Goal: Task Accomplishment & Management: Manage account settings

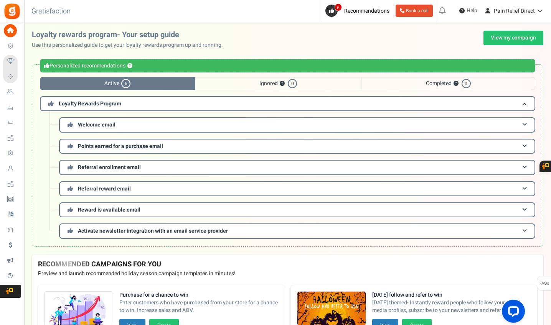
click at [0, 0] on span "Users" at bounding box center [0, 0] width 0 height 0
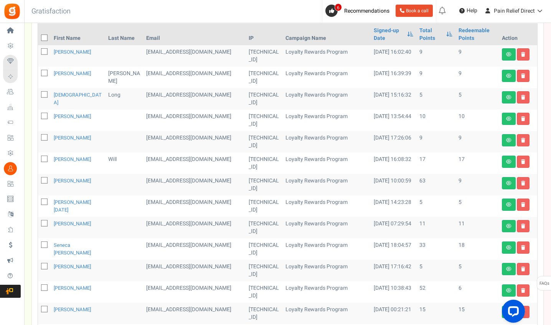
scroll to position [137, 0]
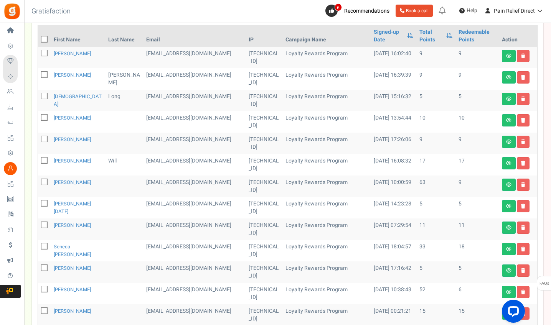
click at [46, 116] on icon at bounding box center [44, 117] width 5 height 5
click at [38, 116] on input "checkbox" at bounding box center [35, 118] width 5 height 5
checkbox input "true"
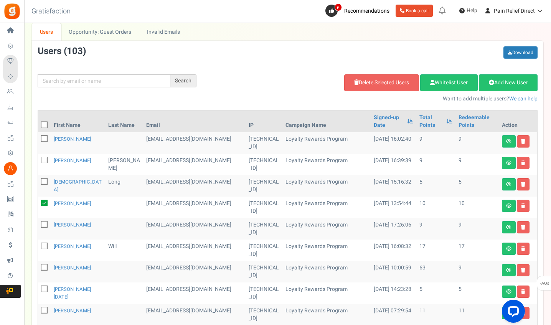
scroll to position [49, 0]
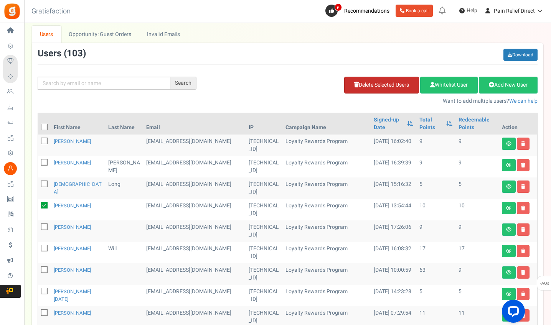
click at [360, 84] on link "Delete Selected Users" at bounding box center [381, 85] width 75 height 17
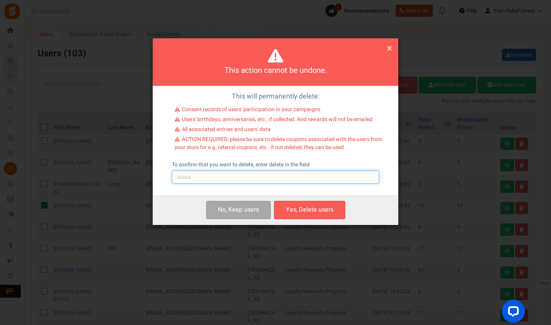
click at [257, 178] on input "text" at bounding box center [275, 177] width 207 height 13
type input "delete"
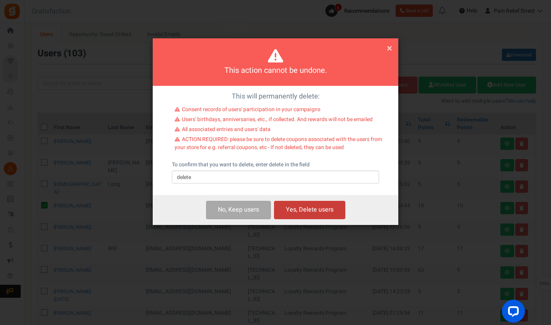
click at [312, 212] on button "Yes, Delete users" at bounding box center [309, 210] width 71 height 18
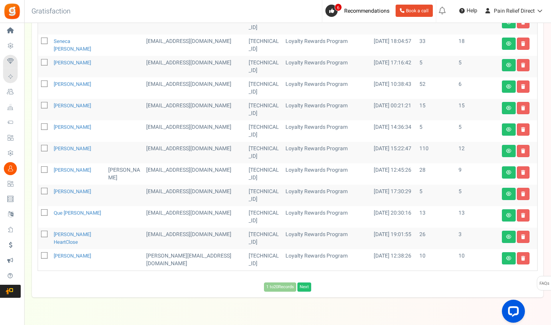
scroll to position [323, 0]
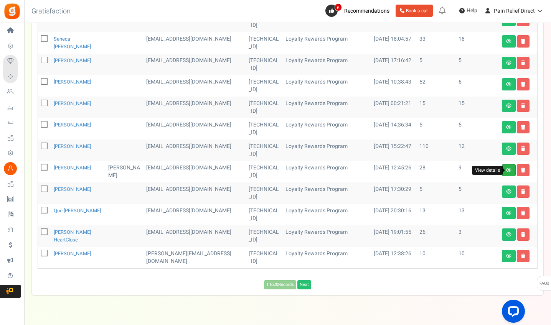
click at [507, 169] on icon at bounding box center [508, 170] width 5 height 5
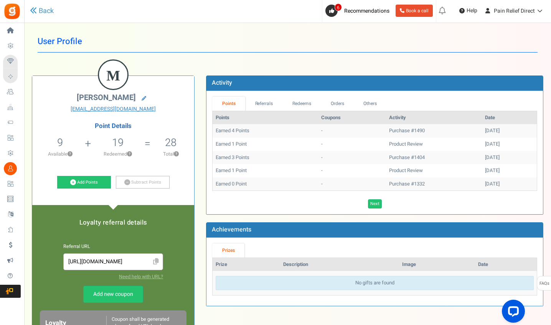
click at [241, 130] on td "Earned 4 Points" at bounding box center [264, 130] width 105 height 13
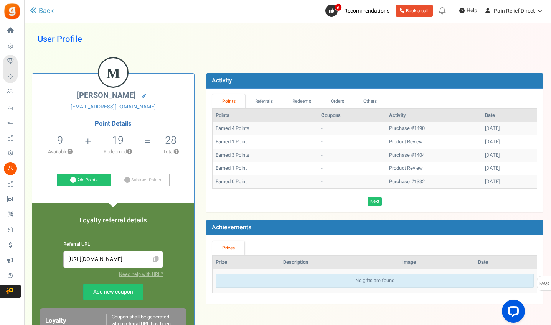
click at [398, 130] on td "Purchase #1490" at bounding box center [434, 128] width 96 height 13
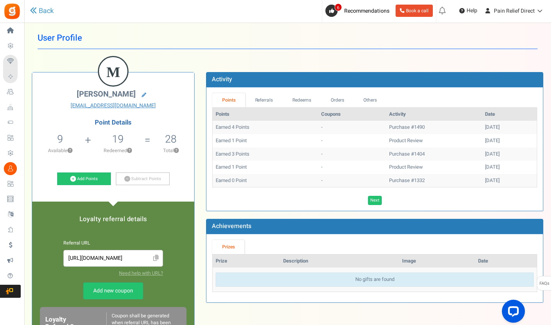
scroll to position [3, 0]
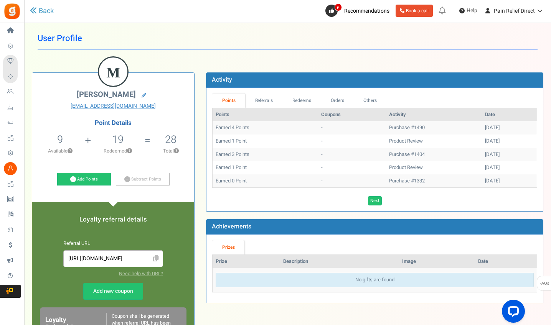
click at [485, 125] on div "[DATE]" at bounding box center [509, 127] width 49 height 7
click at [78, 179] on link "Add Points" at bounding box center [84, 179] width 54 height 13
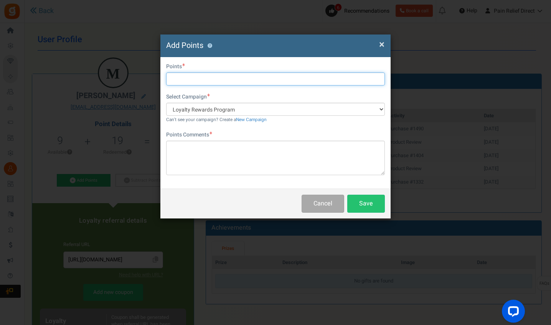
click at [242, 79] on input "text" at bounding box center [275, 78] width 219 height 13
type input "4"
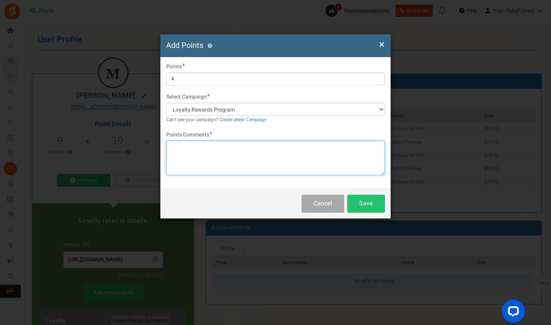
click at [258, 163] on textarea at bounding box center [275, 158] width 219 height 35
type textarea "bag return"
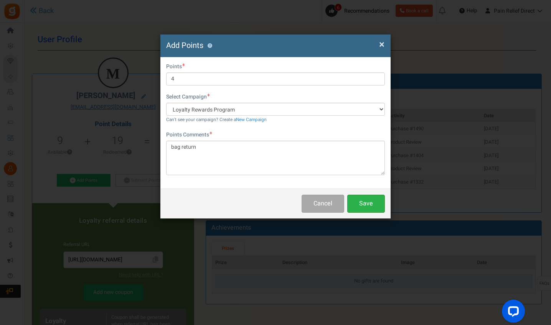
click at [349, 210] on button "Save" at bounding box center [366, 204] width 38 height 18
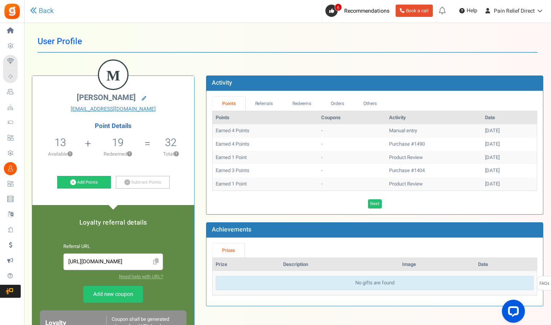
scroll to position [0, 0]
click at [47, 10] on link "Back" at bounding box center [42, 11] width 24 height 10
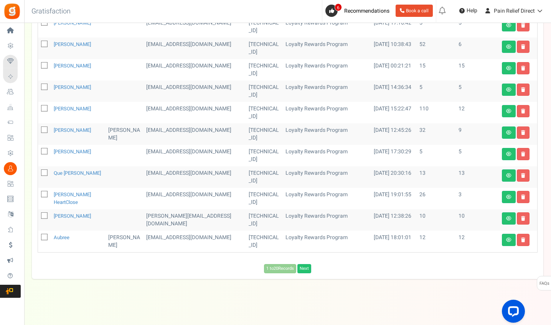
scroll to position [360, 0]
click at [306, 268] on link "Next" at bounding box center [304, 269] width 14 height 9
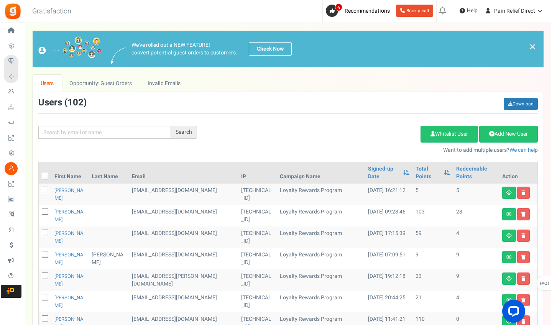
scroll to position [0, 0]
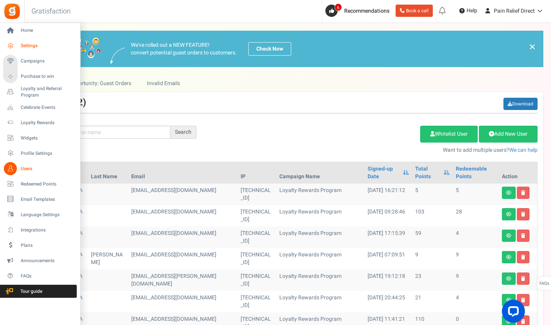
click at [30, 44] on span "Settings" at bounding box center [48, 46] width 54 height 7
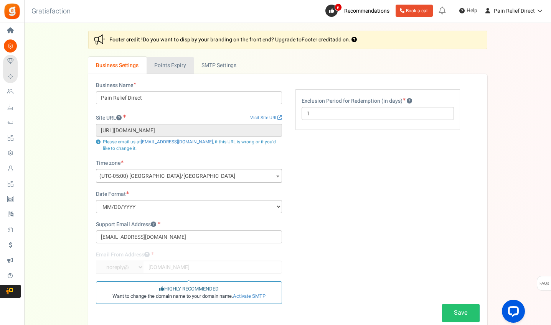
click at [179, 68] on link "Points Expiry" at bounding box center [169, 65] width 47 height 17
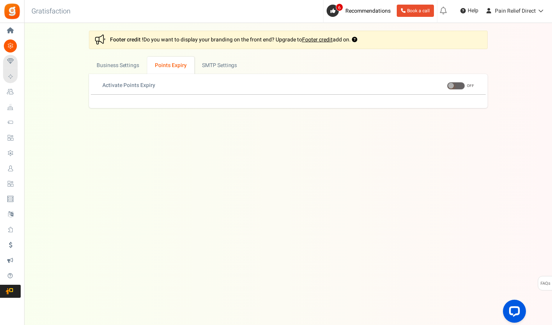
click at [455, 87] on span at bounding box center [456, 86] width 18 height 8
click at [447, 87] on input "ON OFF" at bounding box center [447, 86] width 0 height 5
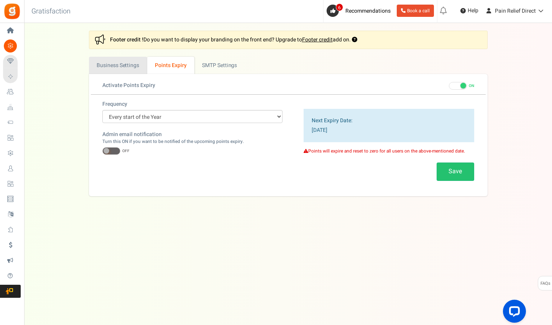
click at [113, 69] on link "Business Settings" at bounding box center [118, 65] width 58 height 17
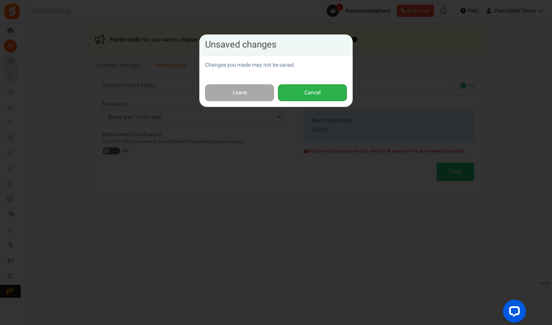
click at [318, 93] on button "Cancel" at bounding box center [312, 92] width 69 height 17
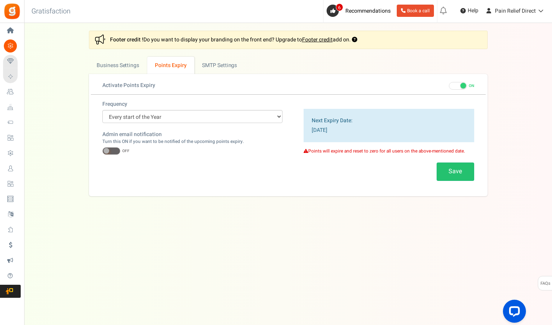
click at [117, 149] on span at bounding box center [111, 151] width 18 height 8
click at [102, 149] on input "ON OFF" at bounding box center [102, 151] width 0 height 5
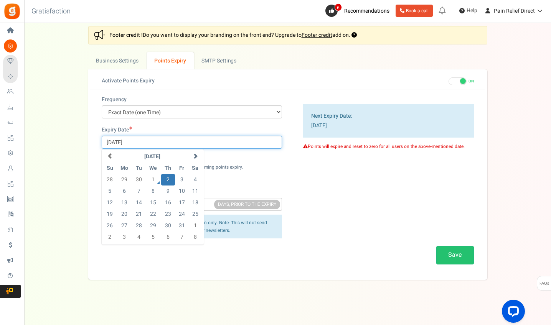
scroll to position [5, 0]
drag, startPoint x: 144, startPoint y: 141, endPoint x: 89, endPoint y: 146, distance: 55.1
click at [90, 146] on div "Frequency Every start of the Year Every start of the Month Exact Date (one Time…" at bounding box center [287, 183] width 395 height 176
click at [194, 155] on span at bounding box center [194, 155] width 5 height 5
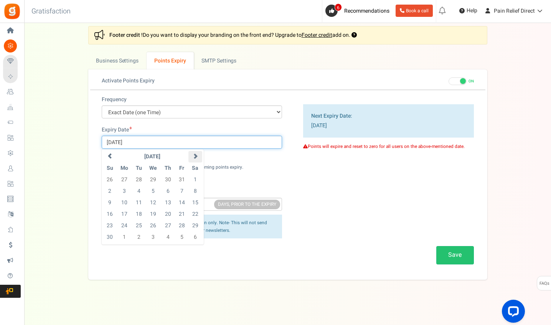
scroll to position [3, 0]
click at [194, 155] on span at bounding box center [194, 157] width 5 height 5
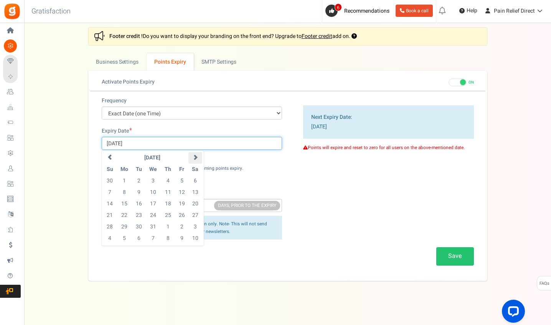
click at [194, 155] on span at bounding box center [194, 157] width 5 height 5
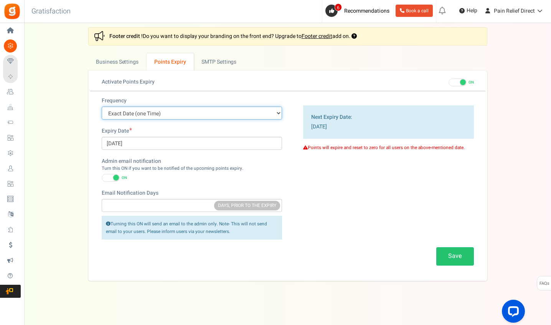
select select "1"
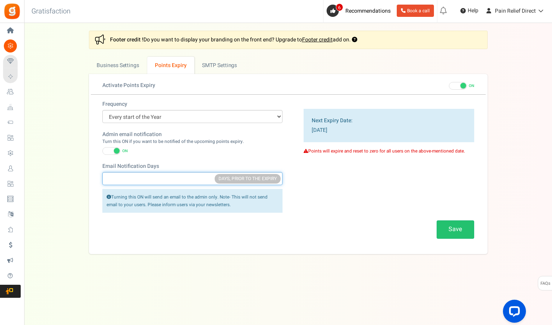
click at [152, 178] on input "Email Notification Days" at bounding box center [192, 178] width 180 height 13
type input "1"
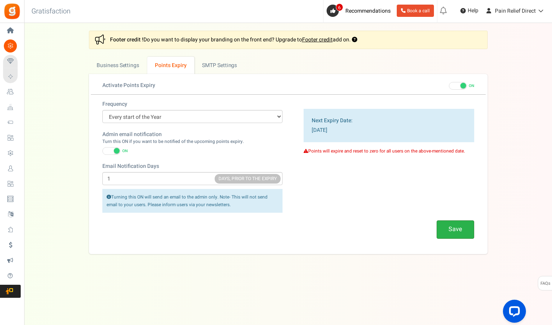
click at [452, 227] on button "Save" at bounding box center [456, 229] width 38 height 18
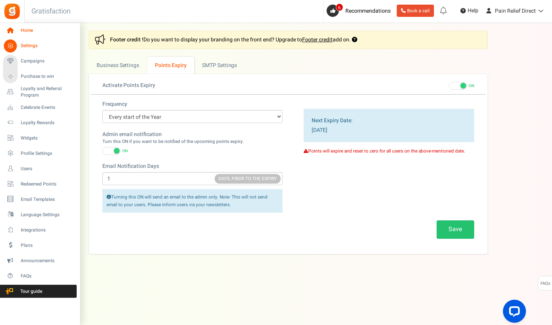
click at [29, 32] on span "Home" at bounding box center [48, 30] width 54 height 7
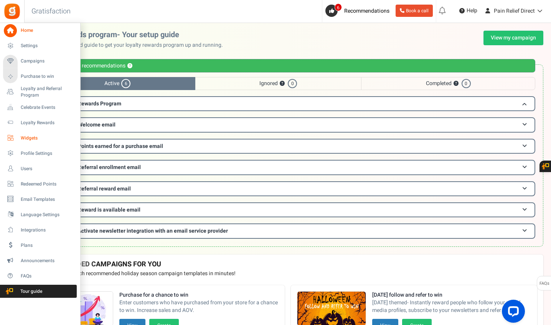
click at [33, 136] on span "Widgets" at bounding box center [48, 138] width 54 height 7
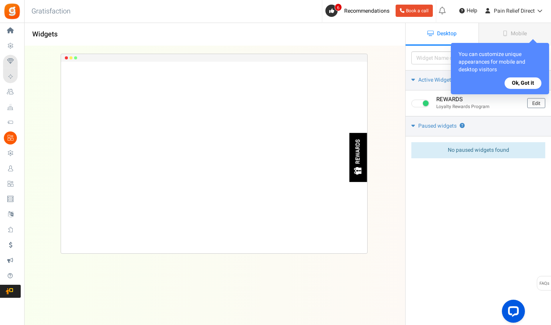
click at [520, 81] on button "Ok, Got it" at bounding box center [522, 83] width 37 height 12
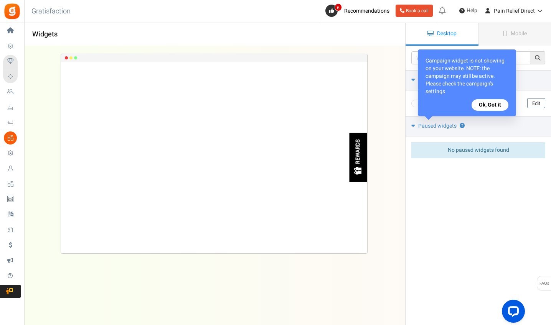
click at [490, 104] on button "Ok, Got it" at bounding box center [489, 105] width 37 height 12
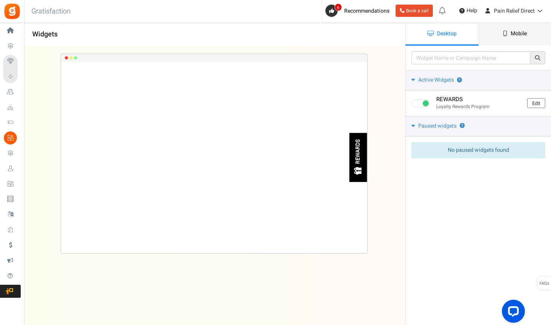
click at [508, 33] on link "Mobile" at bounding box center [514, 34] width 73 height 23
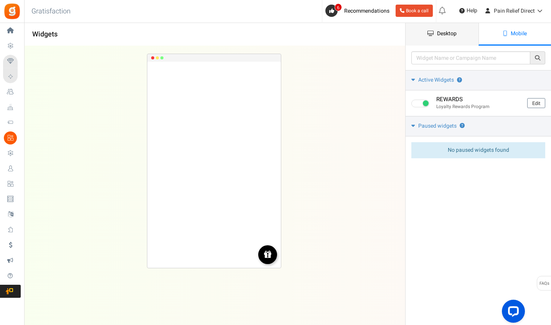
click at [440, 29] on link "Desktop" at bounding box center [441, 34] width 73 height 23
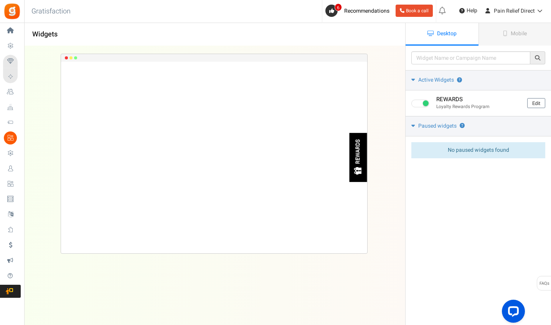
click at [478, 150] on span "No paused widgets found" at bounding box center [477, 150] width 61 height 8
click at [493, 57] on input "text" at bounding box center [470, 57] width 119 height 13
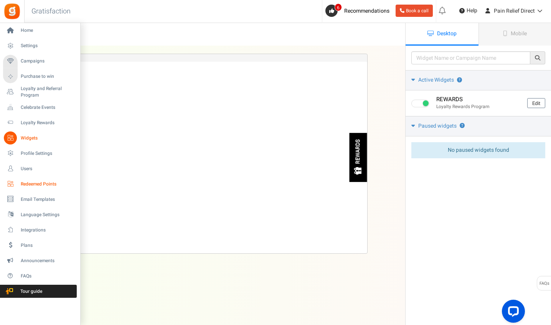
click at [38, 184] on span "Redeemed Points" at bounding box center [48, 184] width 54 height 7
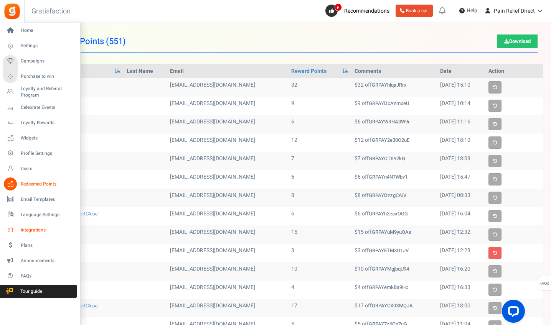
click at [41, 230] on span "Integrations" at bounding box center [48, 230] width 54 height 7
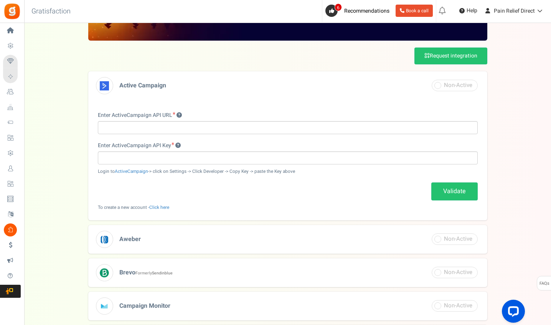
scroll to position [35, 0]
